Goal: Information Seeking & Learning: Check status

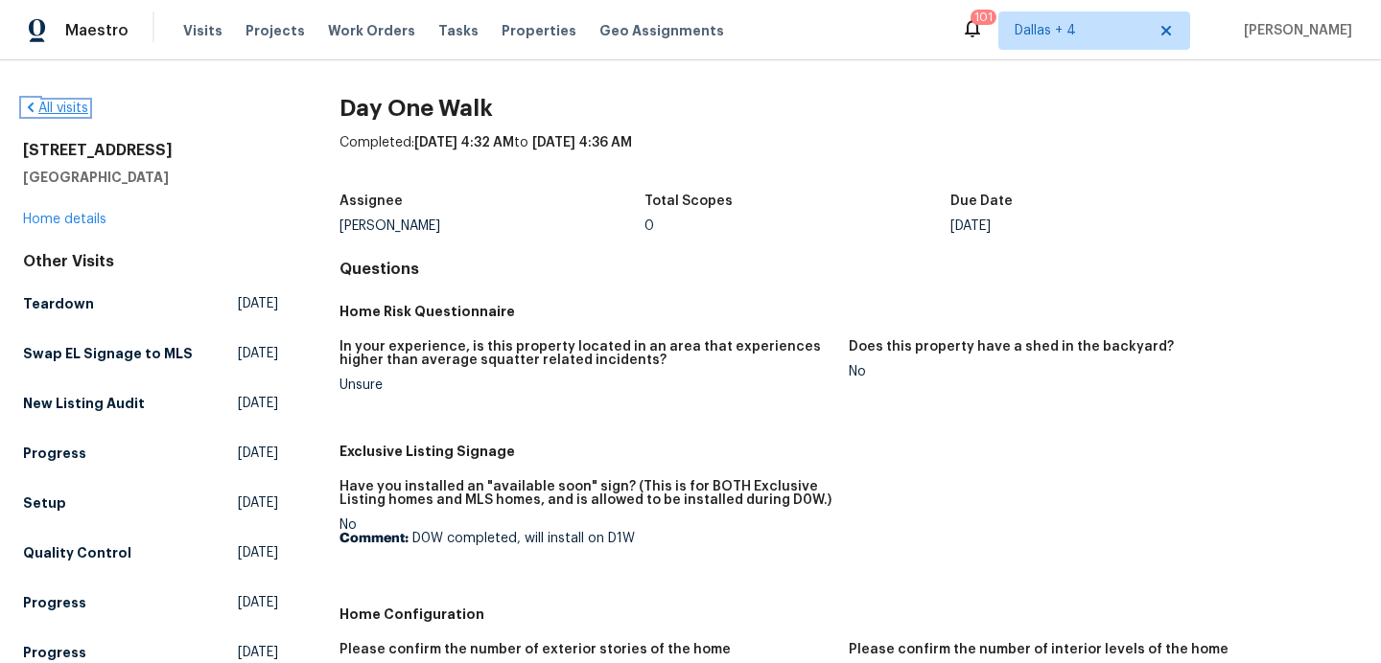
click at [54, 109] on link "All visits" at bounding box center [55, 108] width 65 height 13
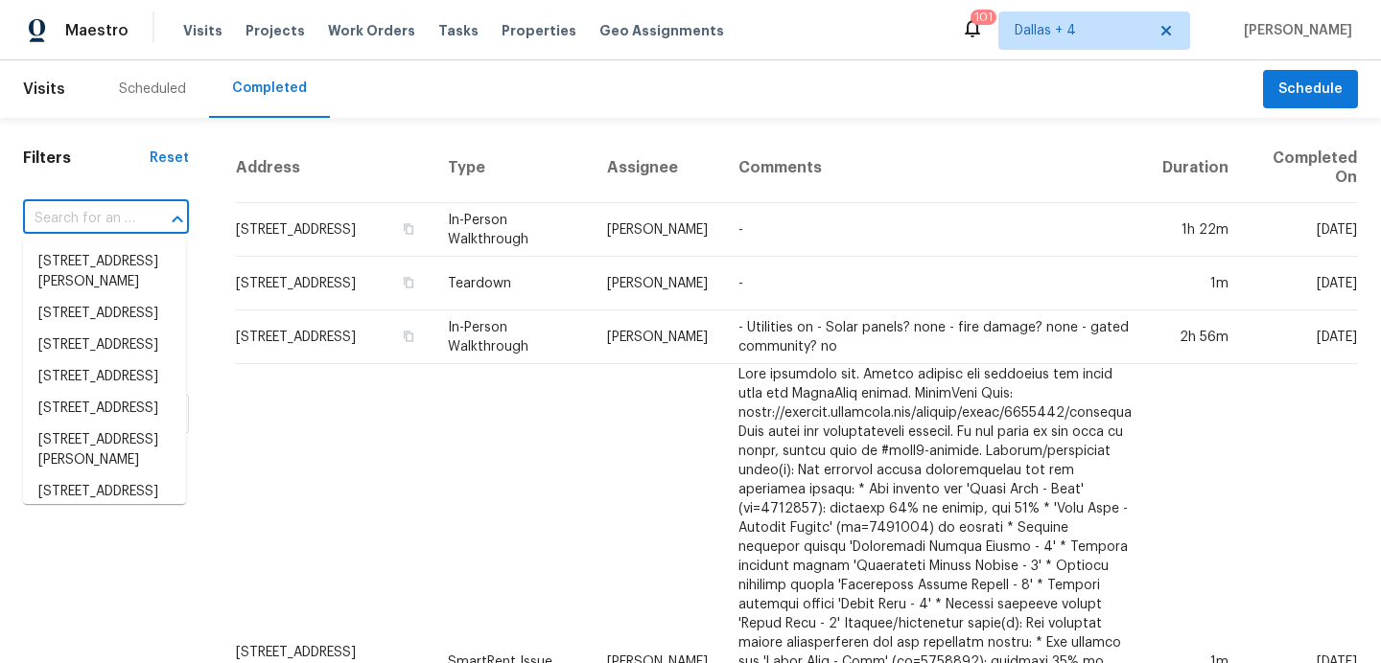
click at [92, 218] on input "text" at bounding box center [79, 219] width 112 height 30
paste input "[STREET_ADDRESS]"
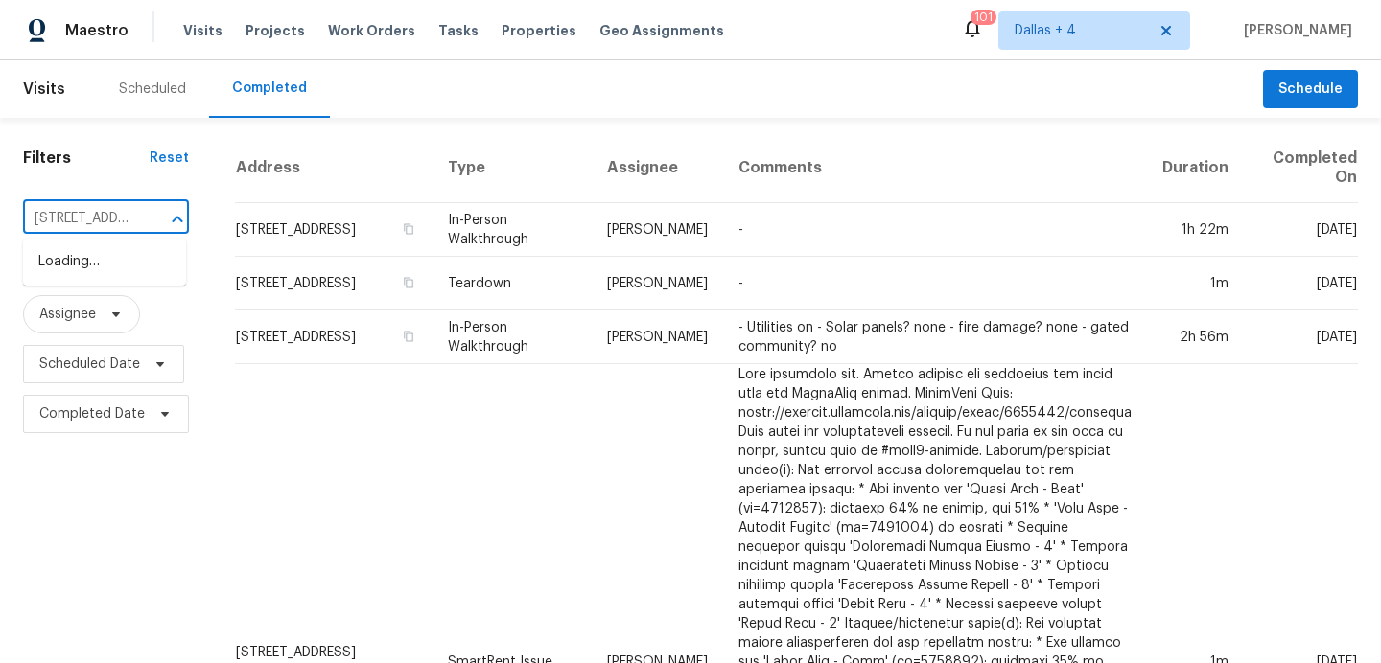
scroll to position [0, 133]
type input "[STREET_ADDRESS]"
click at [1014, 22] on span "Dallas + 4" at bounding box center [1079, 30] width 131 height 19
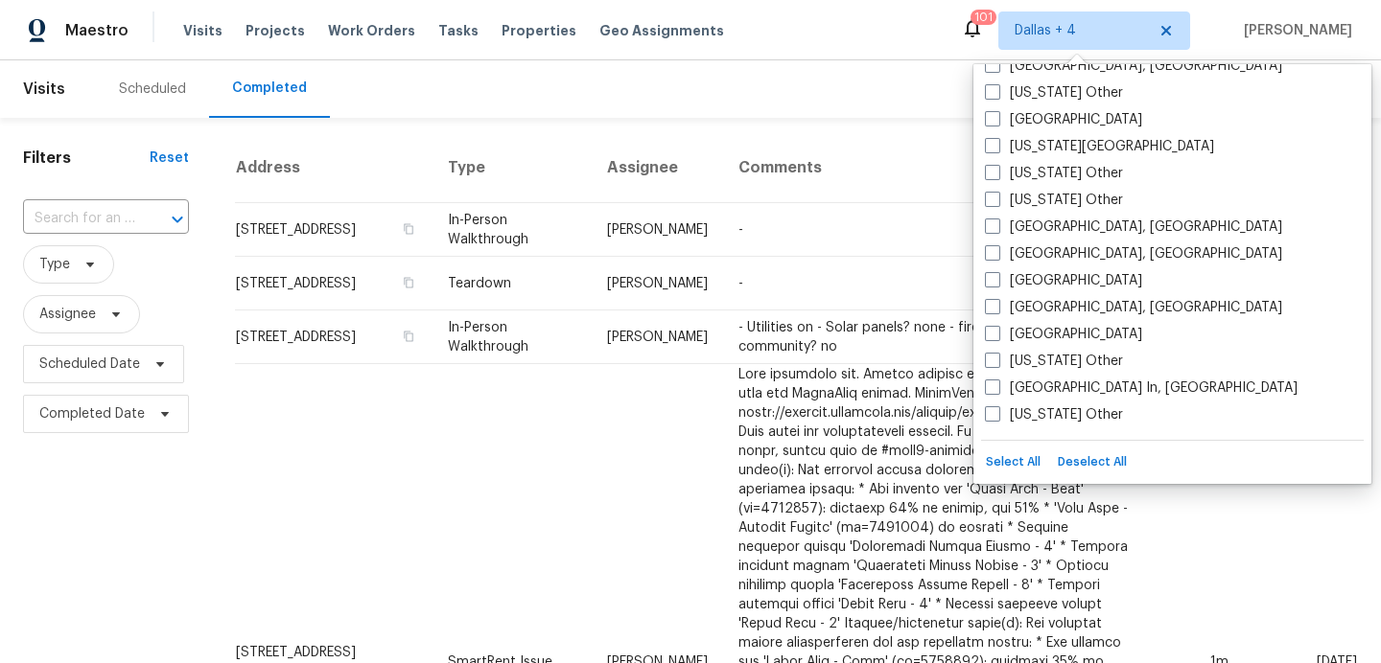
scroll to position [1293, 0]
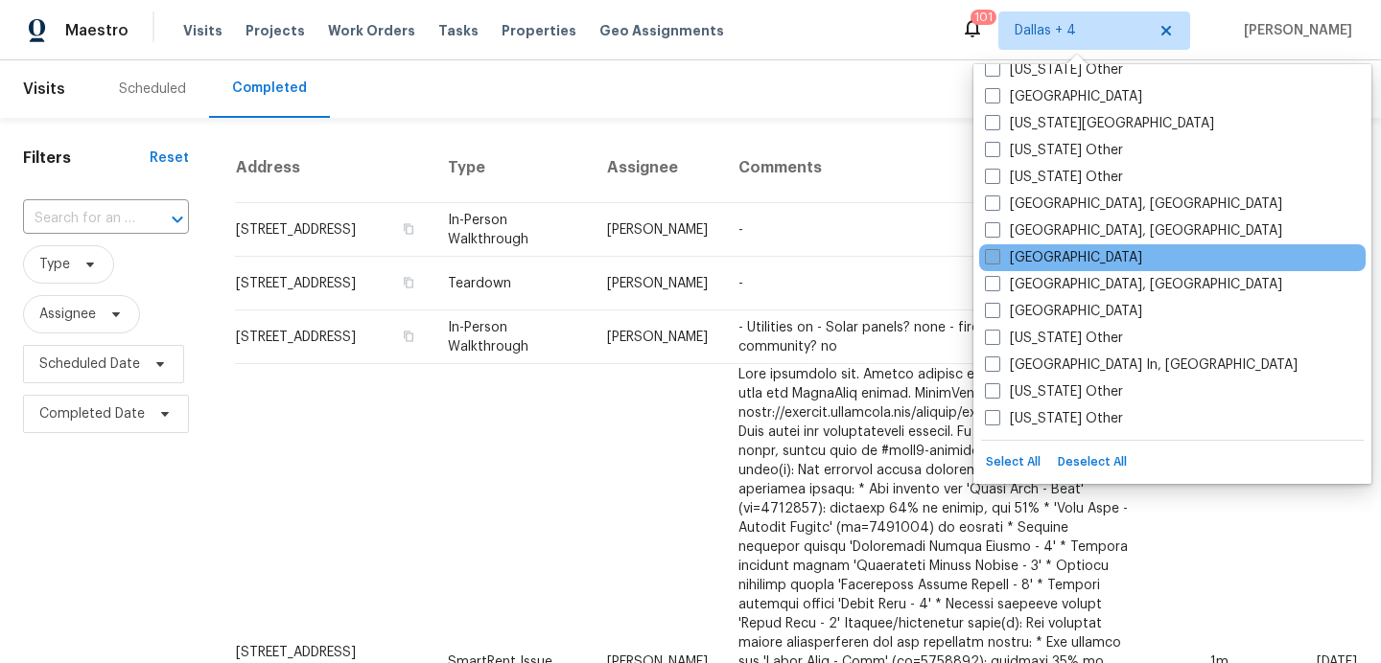
click at [1040, 255] on label "[GEOGRAPHIC_DATA]" at bounding box center [1063, 257] width 157 height 19
click at [997, 255] on input "[GEOGRAPHIC_DATA]" at bounding box center [991, 254] width 12 height 12
checkbox input "true"
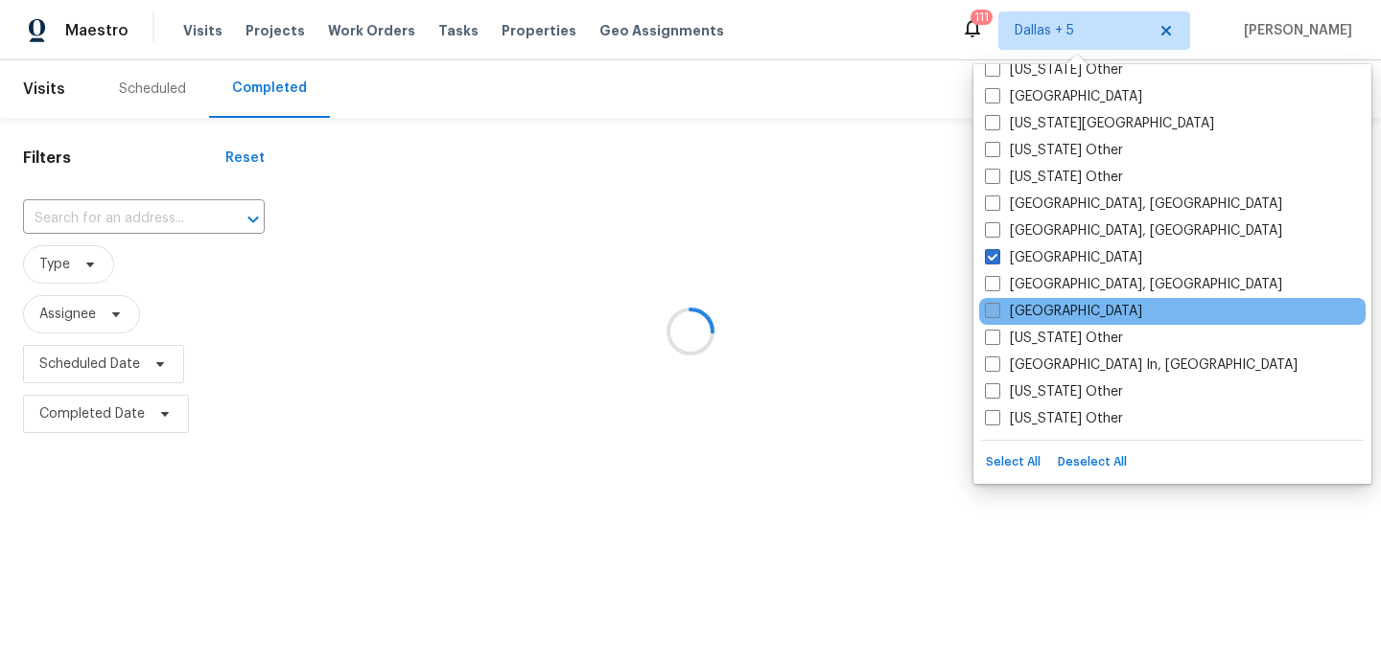
click at [1020, 315] on label "[GEOGRAPHIC_DATA]" at bounding box center [1063, 311] width 157 height 19
click at [997, 314] on input "[GEOGRAPHIC_DATA]" at bounding box center [991, 308] width 12 height 12
checkbox input "true"
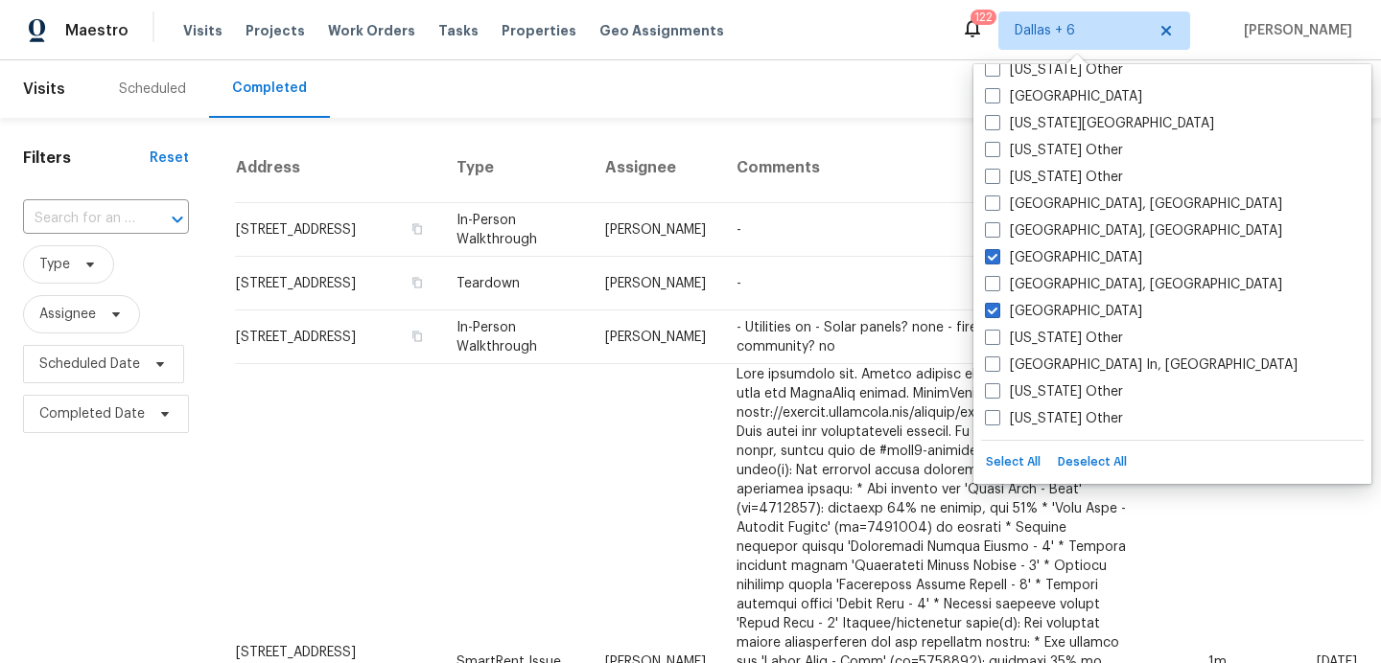
click at [837, 34] on div "Maestro Visits Projects Work Orders Tasks Properties Geo Assignments 122 [GEOGR…" at bounding box center [690, 30] width 1381 height 60
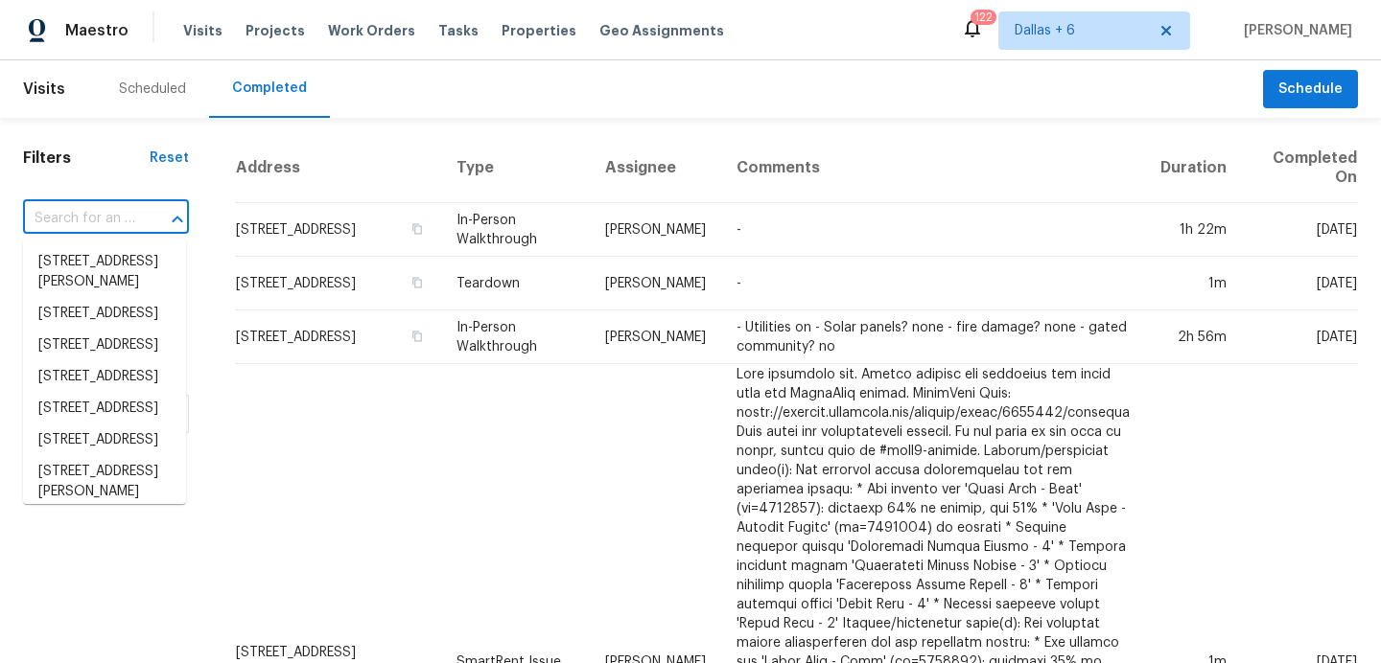
click at [89, 220] on input "text" at bounding box center [79, 219] width 112 height 30
paste input "[STREET_ADDRESS]"
type input "[STREET_ADDRESS]"
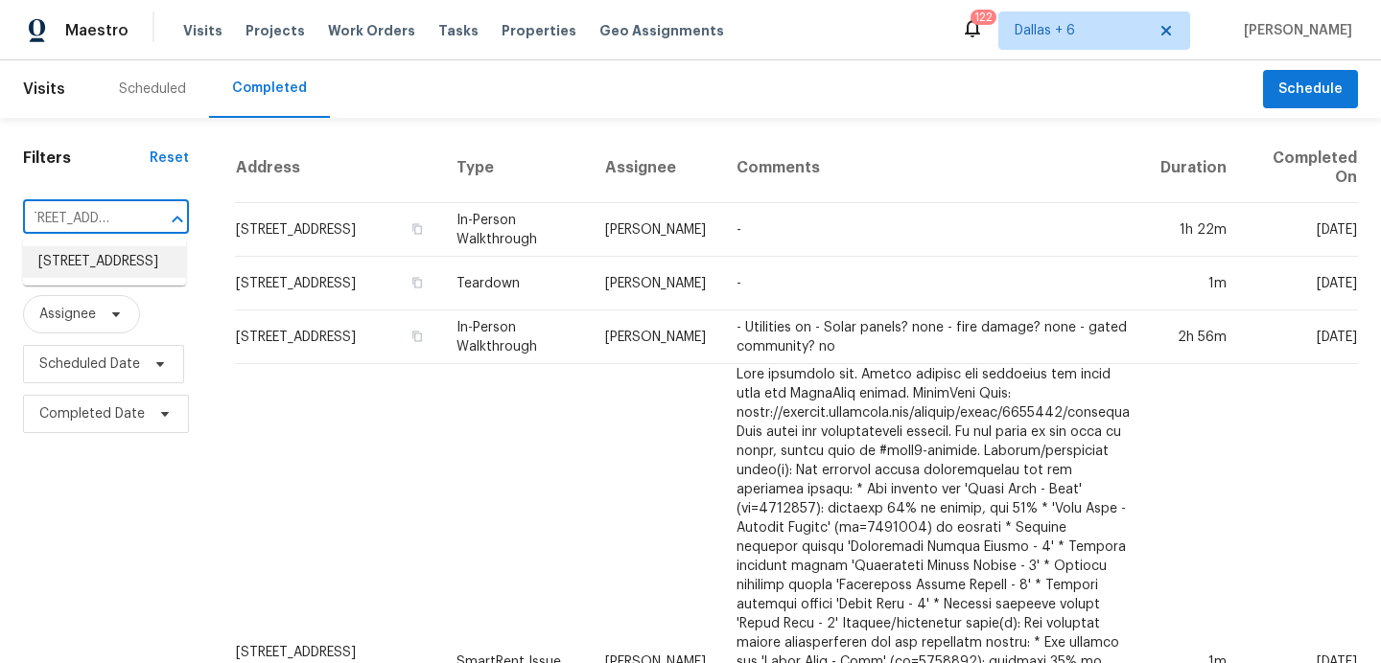
click at [91, 278] on li "[STREET_ADDRESS]" at bounding box center [104, 262] width 163 height 32
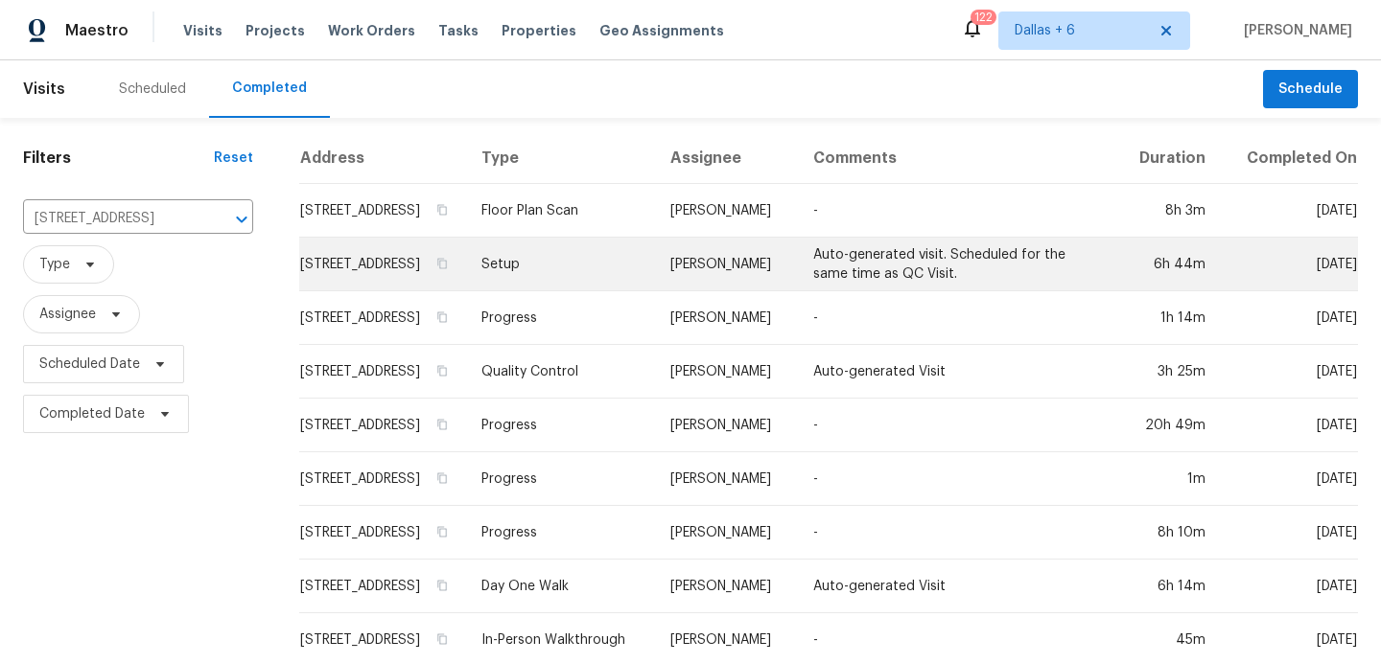
click at [596, 285] on td "Setup" at bounding box center [561, 265] width 190 height 54
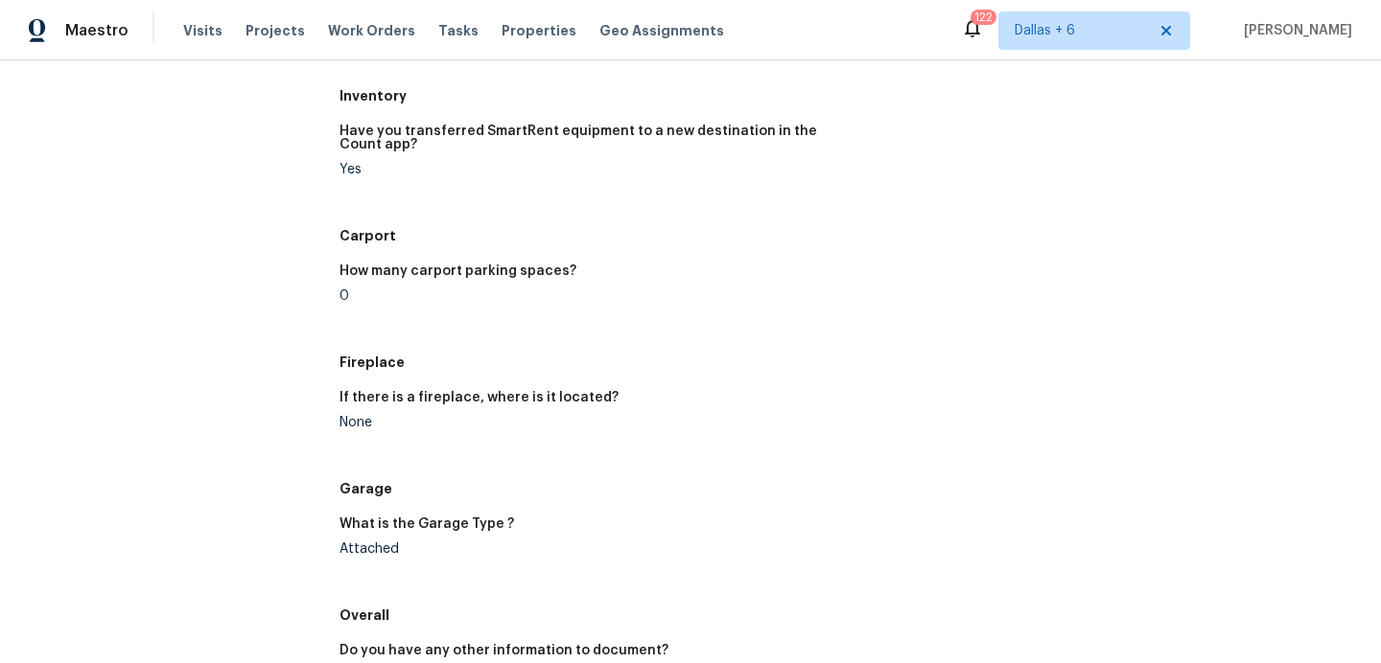
scroll to position [554, 0]
